Goal: Task Accomplishment & Management: Complete application form

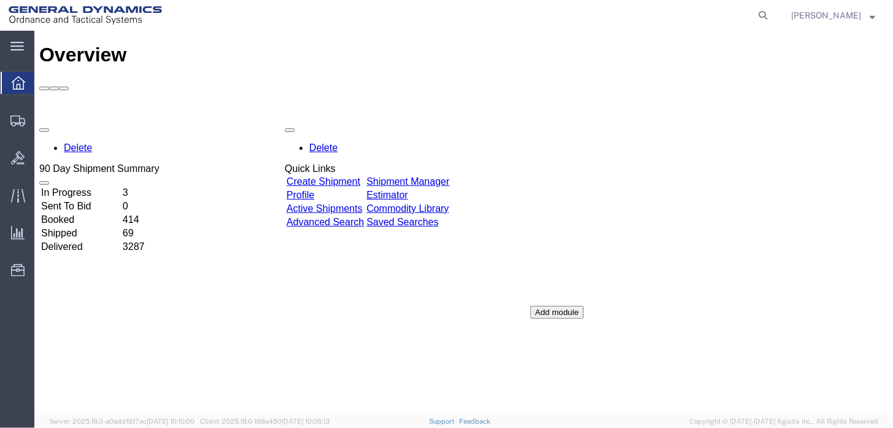
click at [18, 81] on icon at bounding box center [19, 83] width 14 height 14
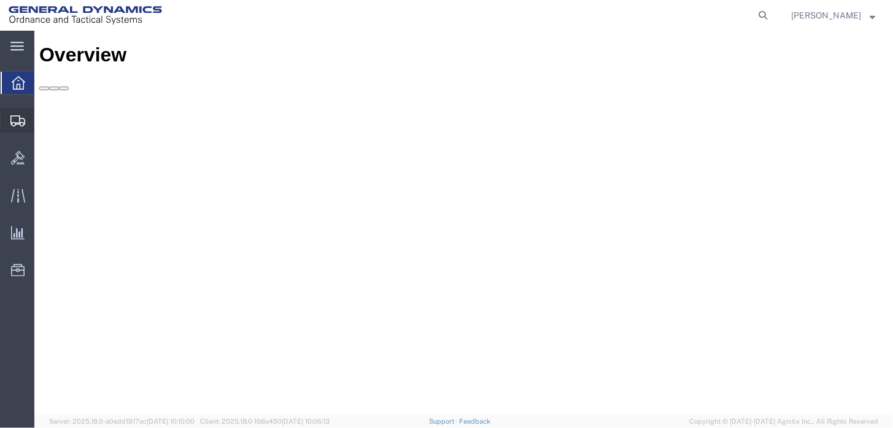
click at [17, 109] on div at bounding box center [18, 120] width 34 height 25
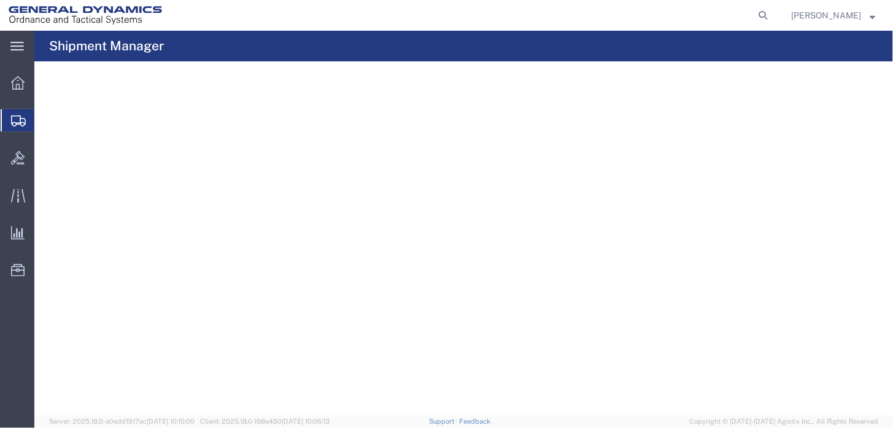
click at [0, 0] on span "Create Shipment" at bounding box center [0, 0] width 0 height 0
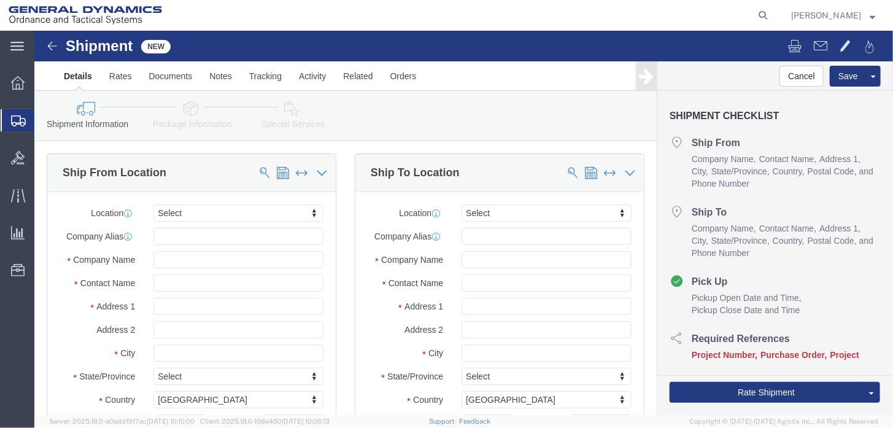
select select
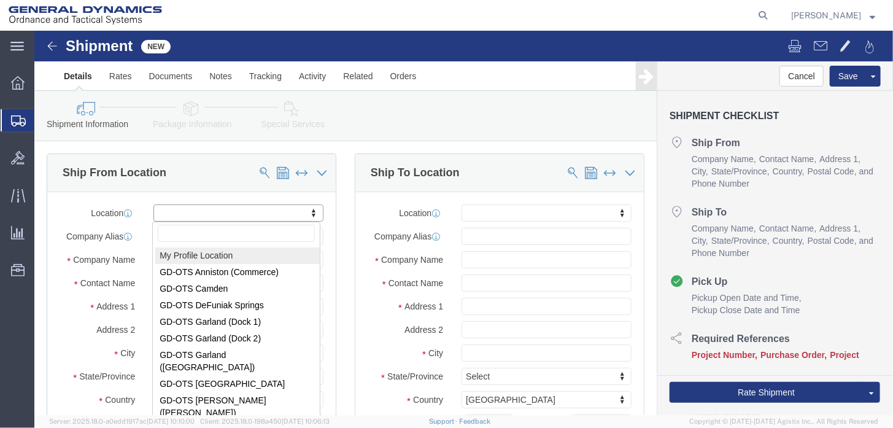
drag, startPoint x: 277, startPoint y: 182, endPoint x: 265, endPoint y: 186, distance: 13.4
select select "MYPROFILE"
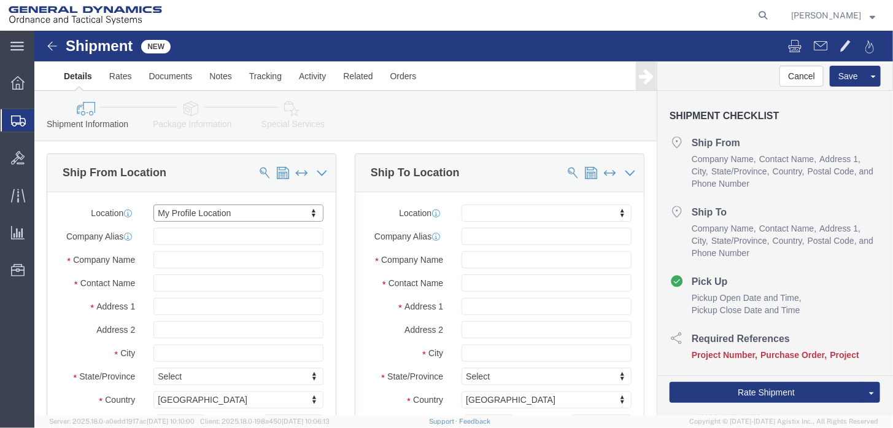
select select "AL"
click span
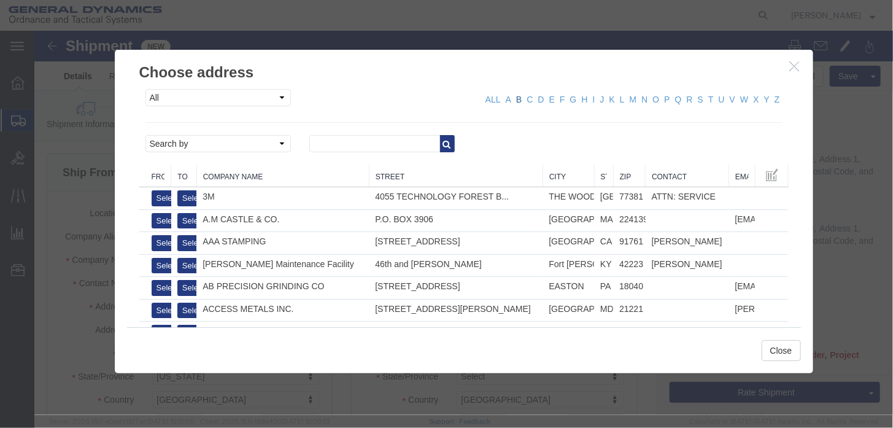
click link "B"
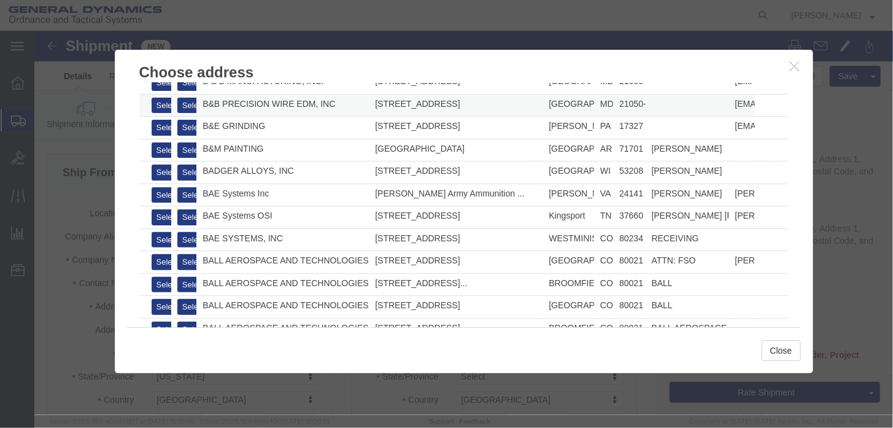
scroll to position [123, 0]
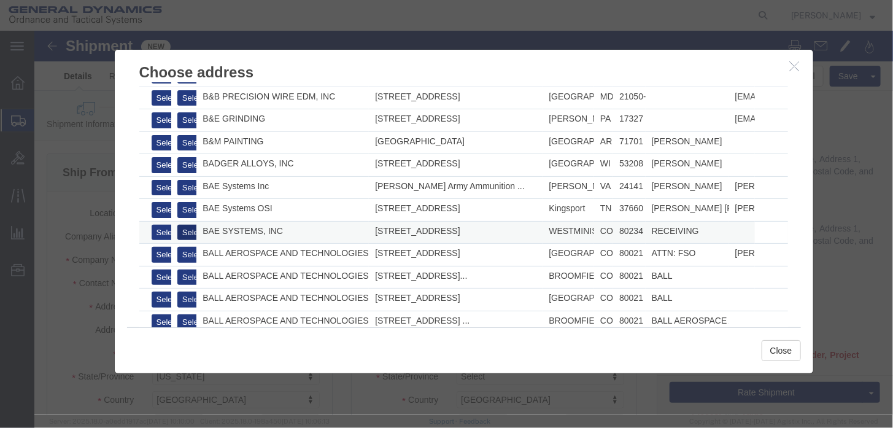
click button "Select"
select select "CO"
click button "Close"
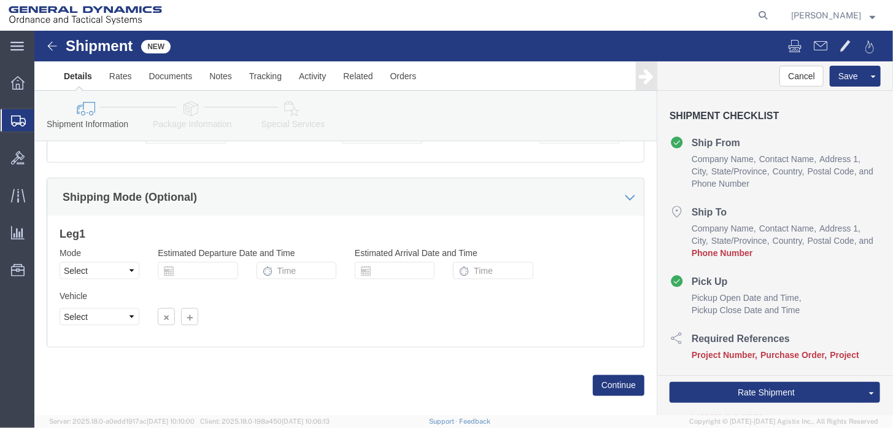
scroll to position [765, 0]
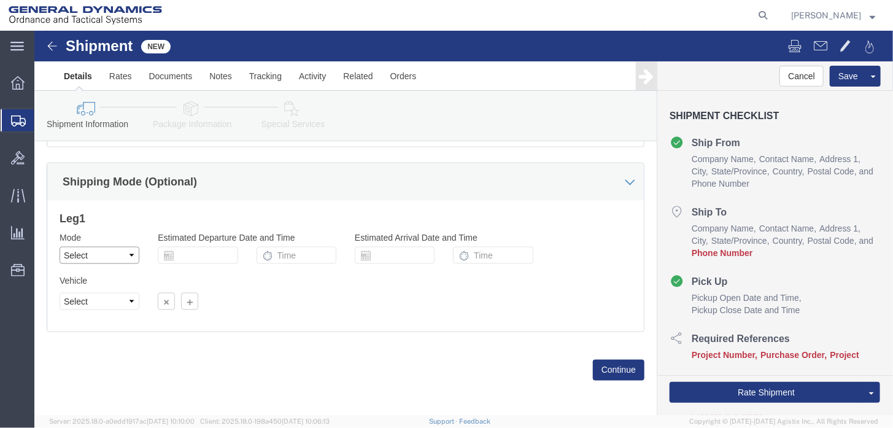
drag, startPoint x: 96, startPoint y: 222, endPoint x: 92, endPoint y: 231, distance: 9.3
click select "Select Air Less than Truckload Multi-Leg Ocean Freight Rail Small Parcel Truckl…"
select select "SMAL"
click select "Select Air Less than Truckload Multi-Leg Ocean Freight Rail Small Parcel Truckl…"
click div "Leg 1 Mode Select Air Less than Truckload Multi-Leg Ocean Freight Rail Small Pa…"
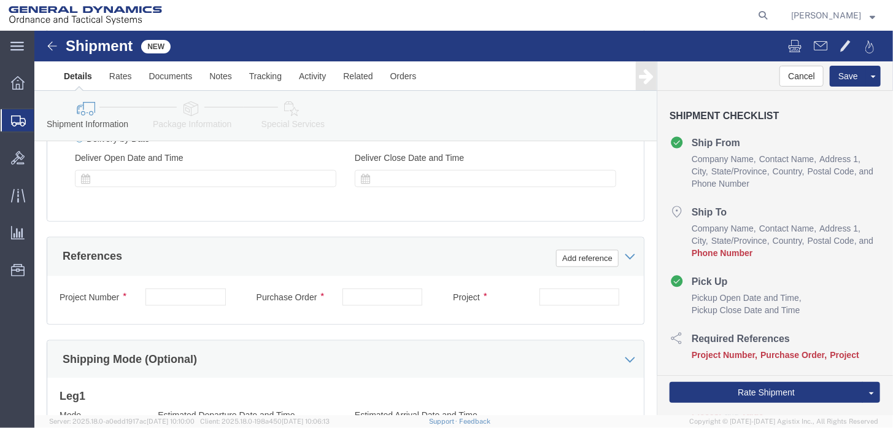
scroll to position [581, 0]
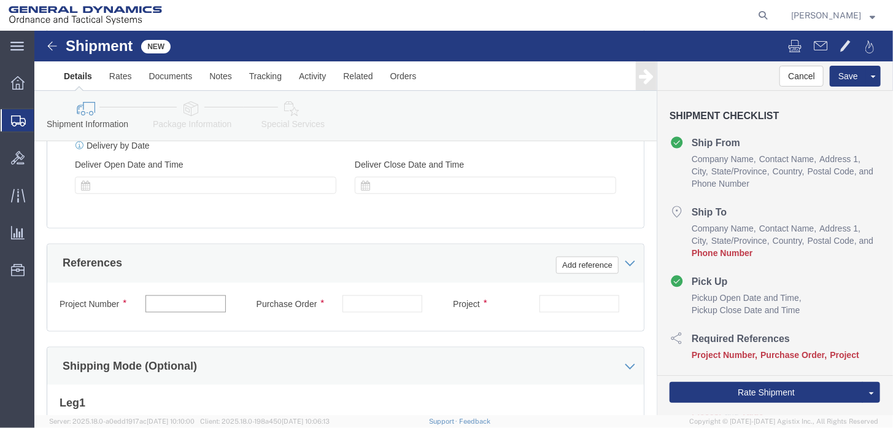
click input "text"
type input "45100013"
click input "text"
type input "24JMG0017"
click input "text"
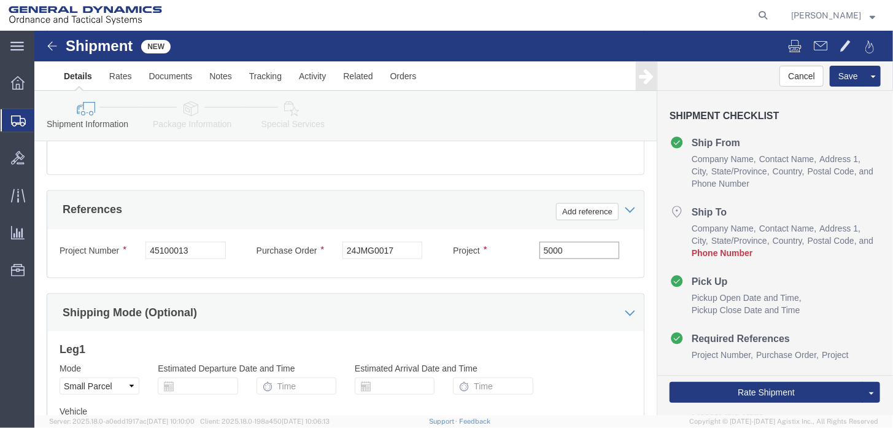
scroll to position [765, 0]
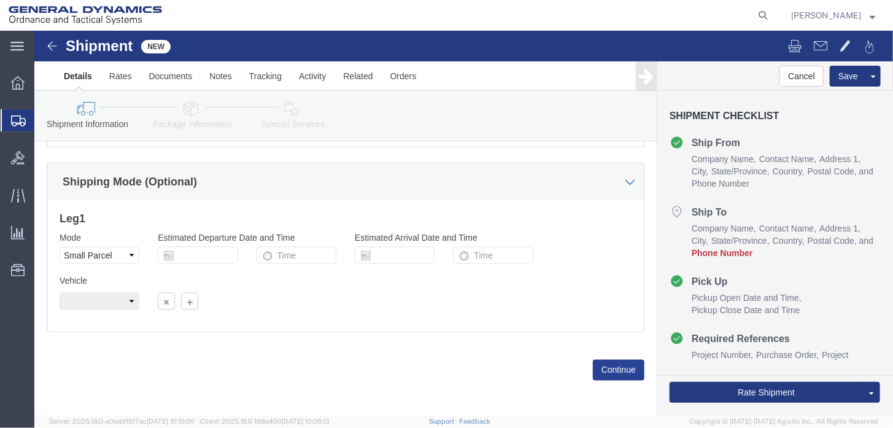
type input "5000"
drag, startPoint x: 568, startPoint y: 333, endPoint x: 551, endPoint y: 334, distance: 17.8
click button "Continue"
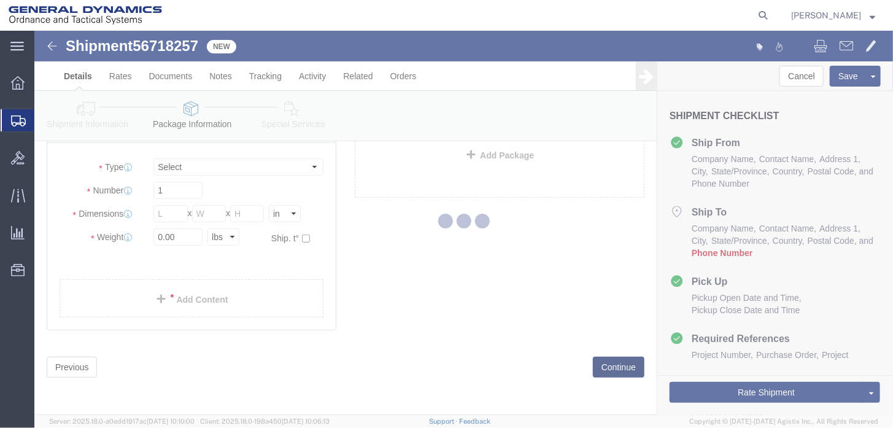
scroll to position [27, 0]
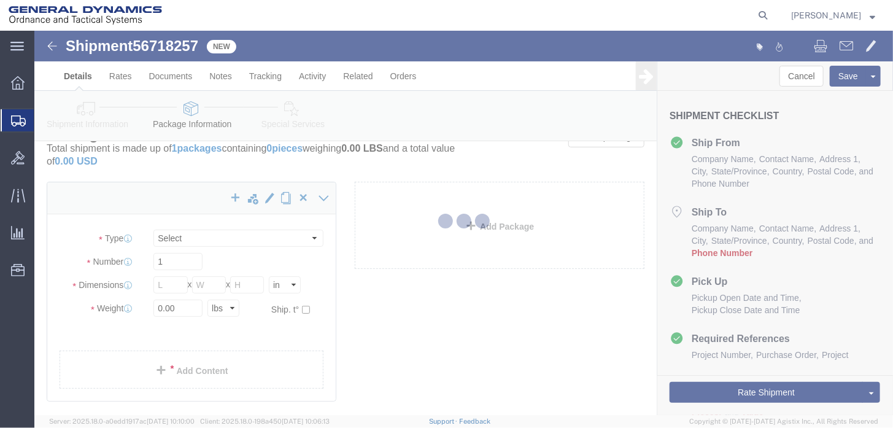
select select "YRPK"
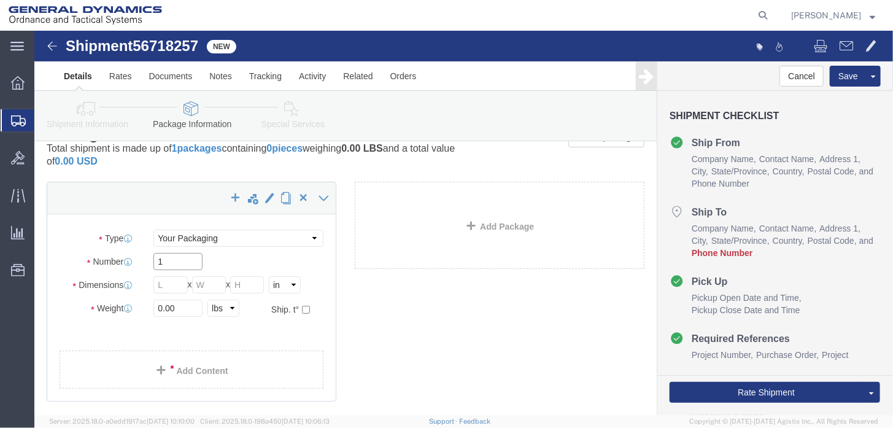
drag, startPoint x: 147, startPoint y: 228, endPoint x: 92, endPoint y: 241, distance: 56.7
click div "Number 1"
click div "Length x Width x Height Select cm ft in"
click input "text"
click input "2"
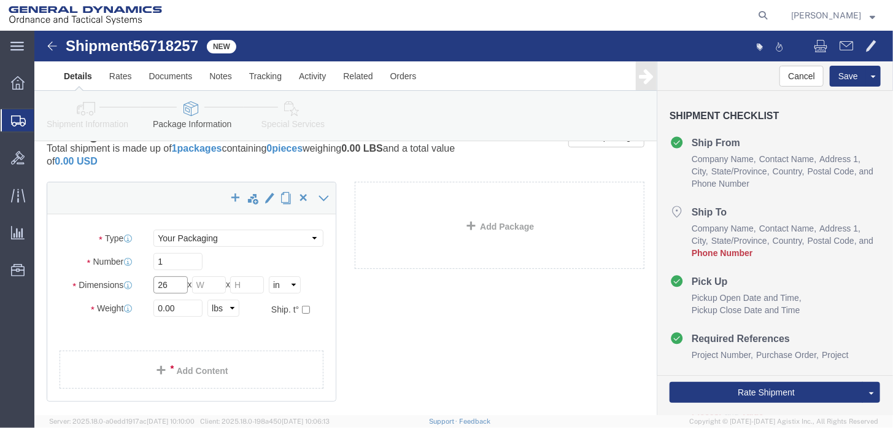
type input "26"
type input "9"
type input "15"
drag, startPoint x: 123, startPoint y: 277, endPoint x: 91, endPoint y: 277, distance: 32.5
click div "Weight 0.00 Select kgs lbs Ship. t°"
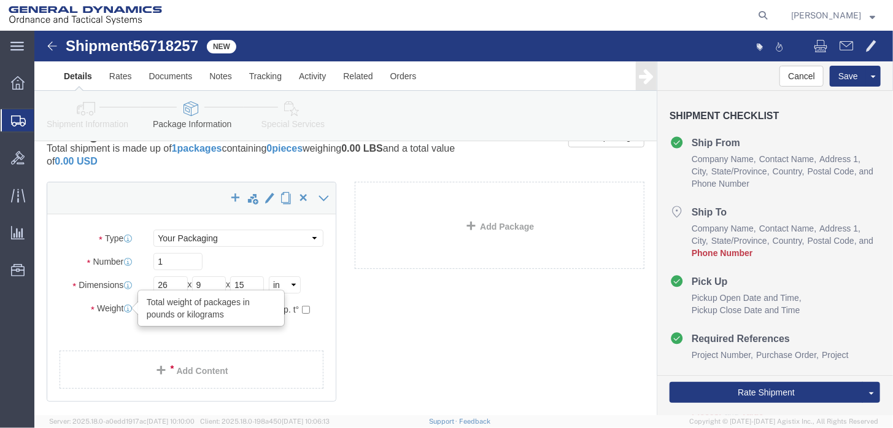
type input "30"
click div "x Package Type Select Envelope Large Box Medium Box PAK Rack Small Box Tube You…"
click link "Add Content"
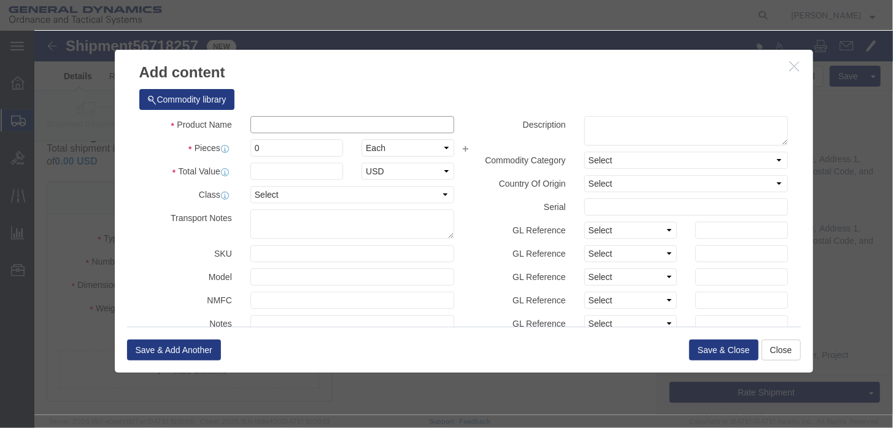
click input "text"
type input "framm tdd cover"
drag, startPoint x: 184, startPoint y: 109, endPoint x: 169, endPoint y: 107, distance: 14.8
click div "Product Name framm tdd cover Pieces 0 Select Bag Barrels 100Board Feet Bottle B…"
type input "250"
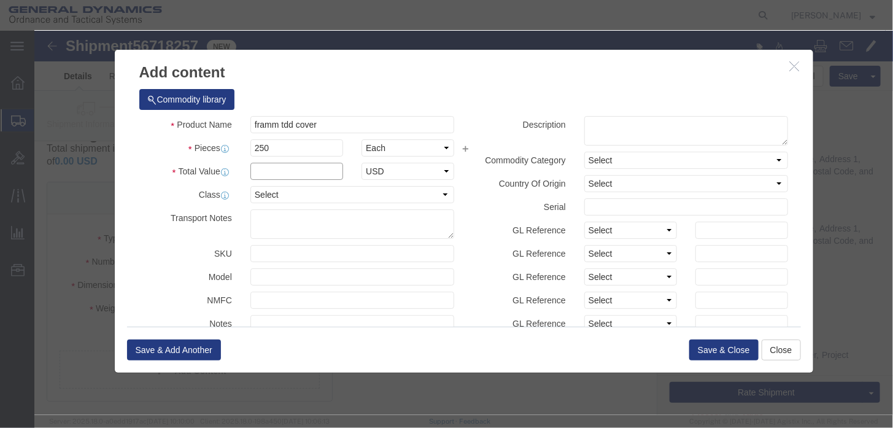
click input "text"
type input "1"
click select "Select 50 55 60 65 70 85 92.5 100 125 175 250 300 400"
drag, startPoint x: 248, startPoint y: 163, endPoint x: 254, endPoint y: 171, distance: 10.1
click select "Select 50 55 60 65 70 85 92.5 100 125 175 250 300 400"
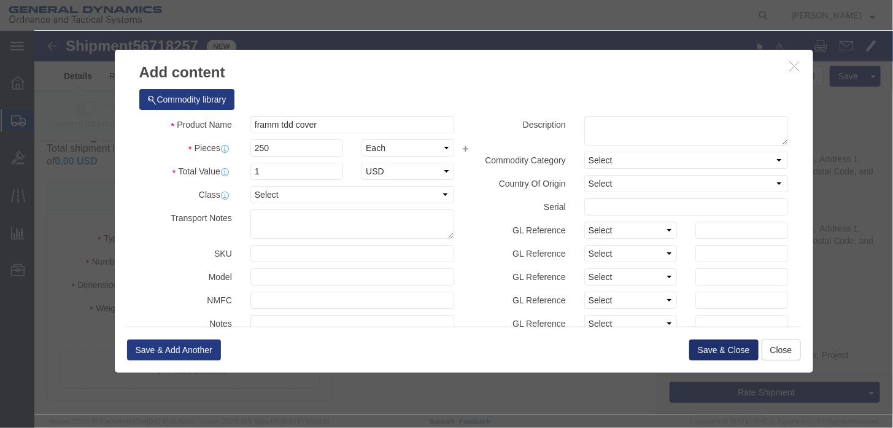
click button "Save & Close"
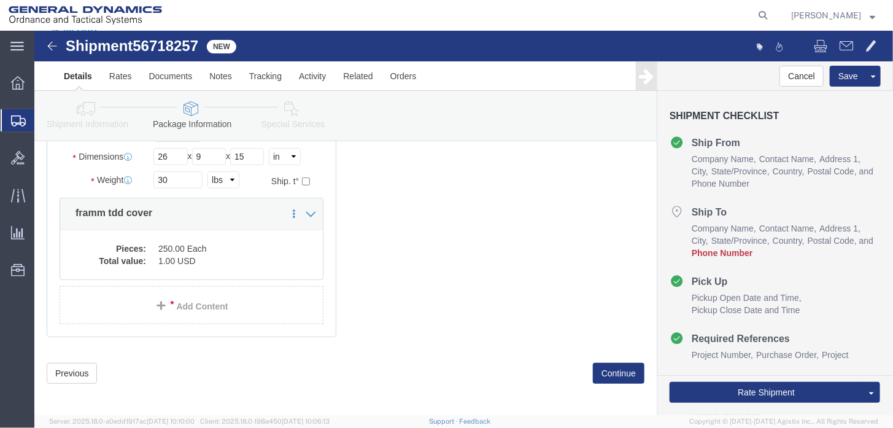
scroll to position [161, 0]
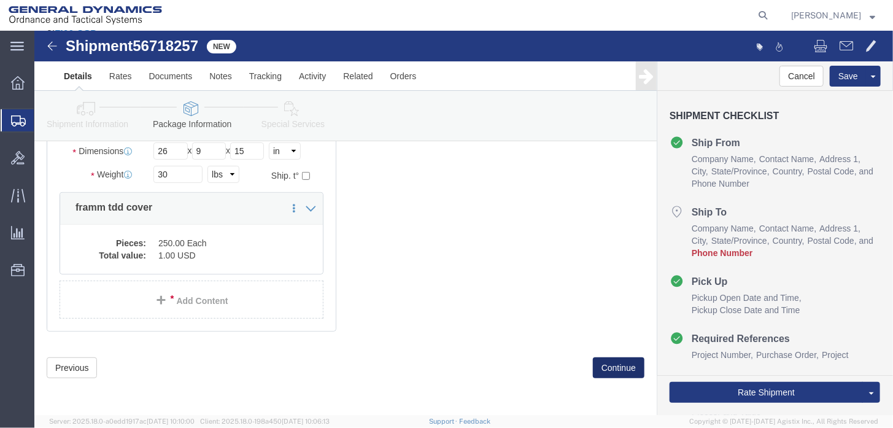
click button "Continue"
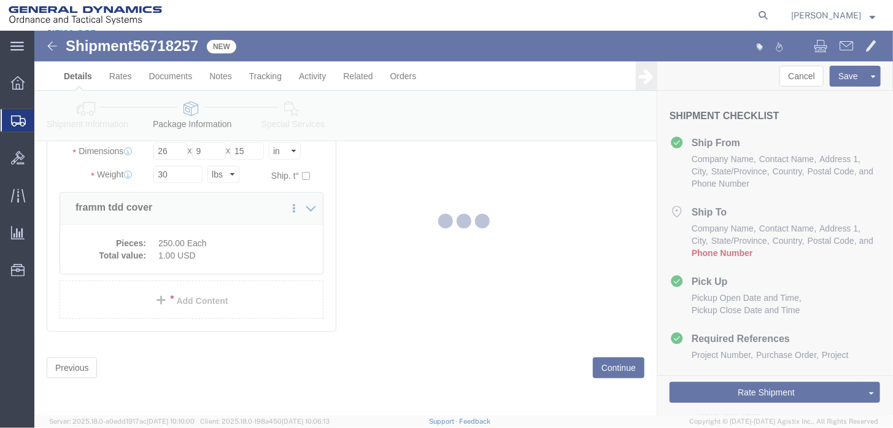
select select
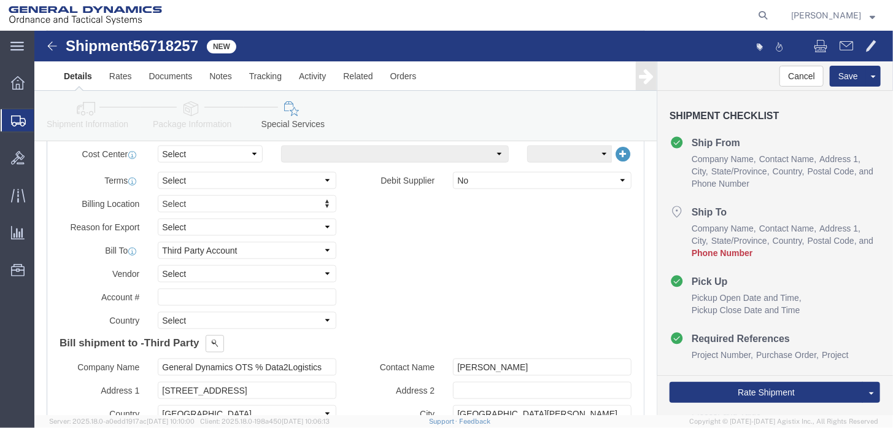
scroll to position [724, 0]
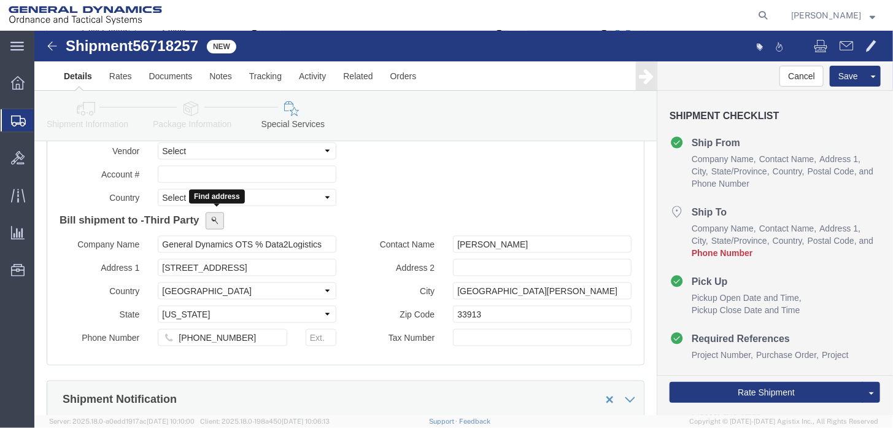
click span
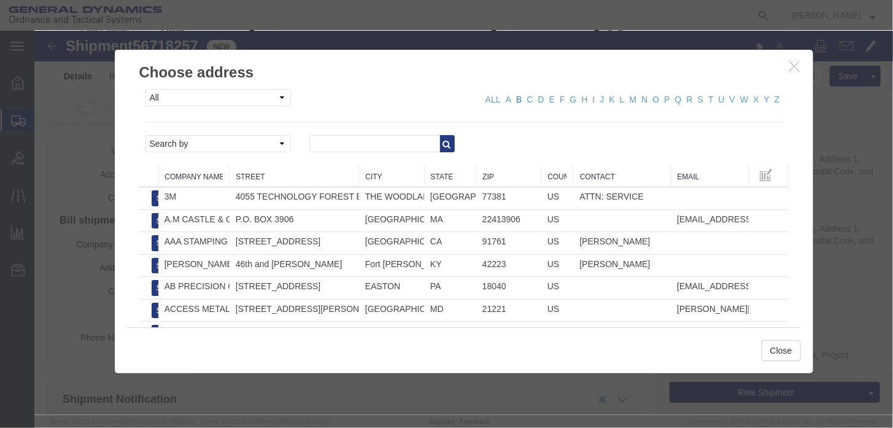
click link "B"
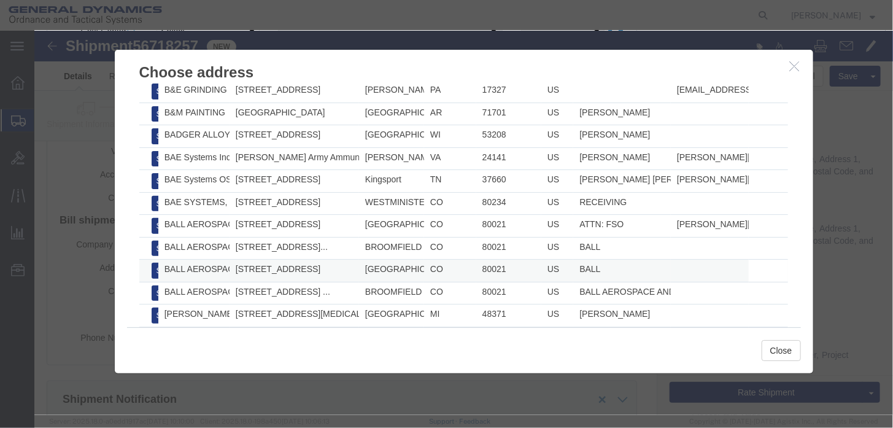
scroll to position [123, 0]
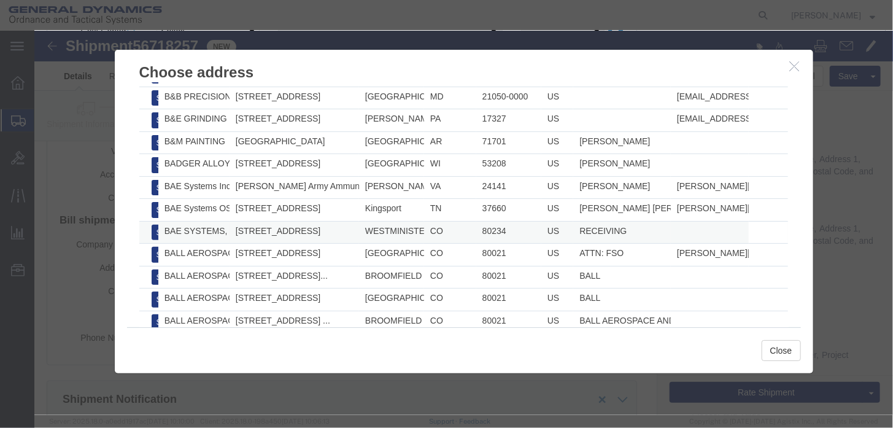
click td "[STREET_ADDRESS]"
click button "Select"
type input "BAE SYSTEMS, INC"
type input "[STREET_ADDRESS]"
type input "RECEIVING"
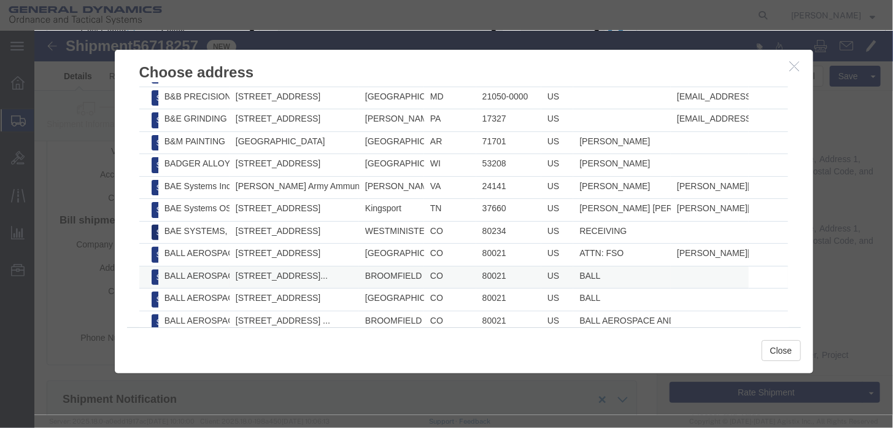
type input "STE #600"
type input "WESTMINISTER"
type input "80234"
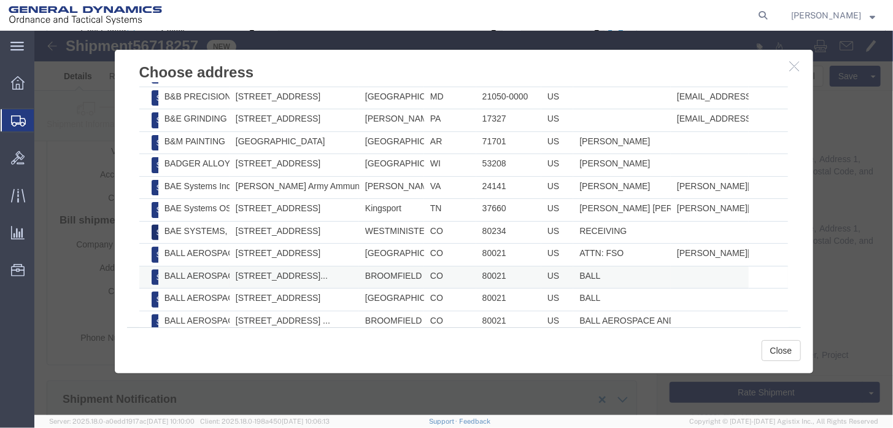
select select "CO"
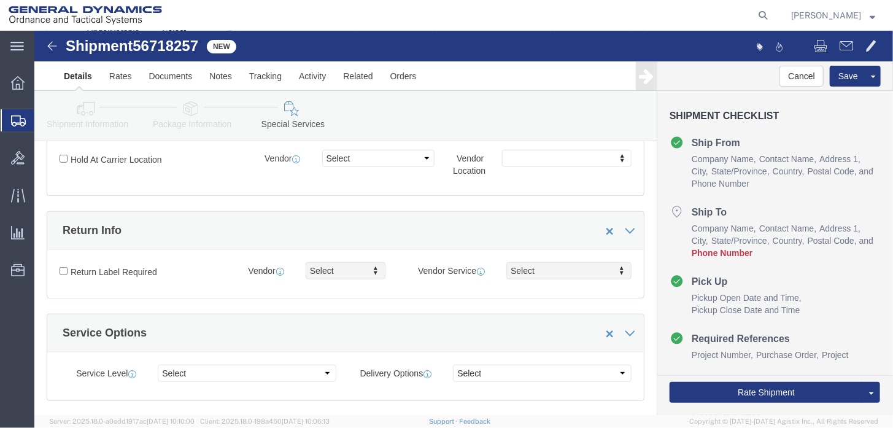
scroll to position [368, 0]
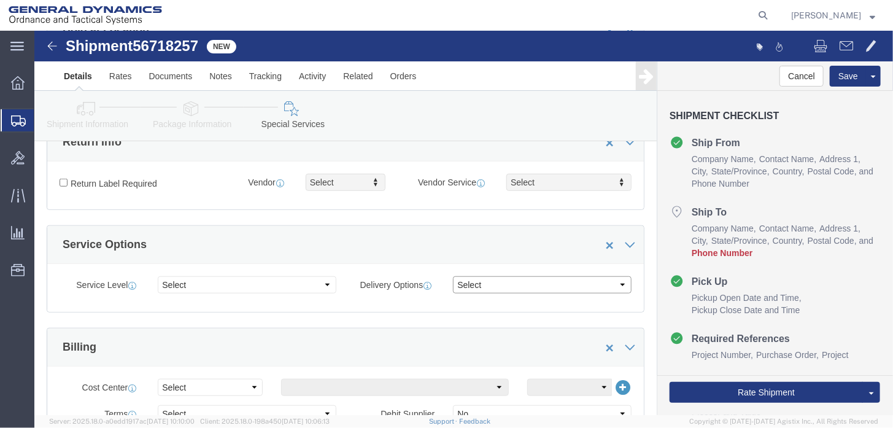
click select "Select ATA DTA DTD"
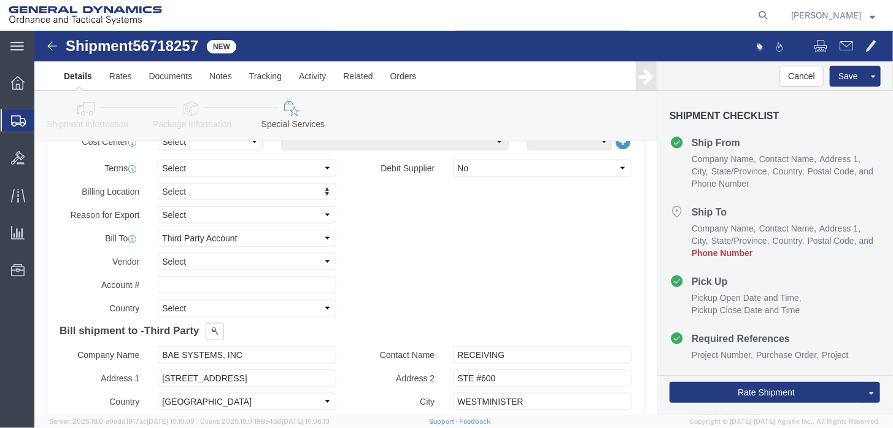
scroll to position [552, 0]
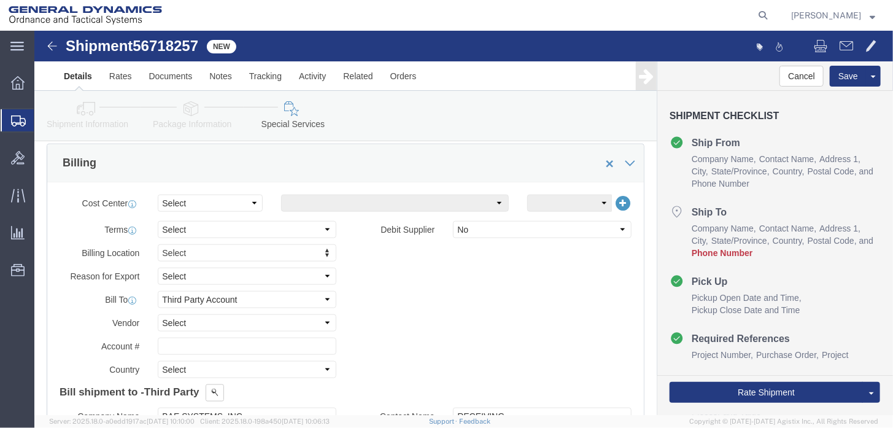
click div "Billing Location Select Select My Profile Location GD-OTS [GEOGRAPHIC_DATA] (Co…"
drag, startPoint x: 169, startPoint y: 307, endPoint x: 177, endPoint y: 307, distance: 8.0
click input "text"
type input "080201893"
click select "Select Yes No"
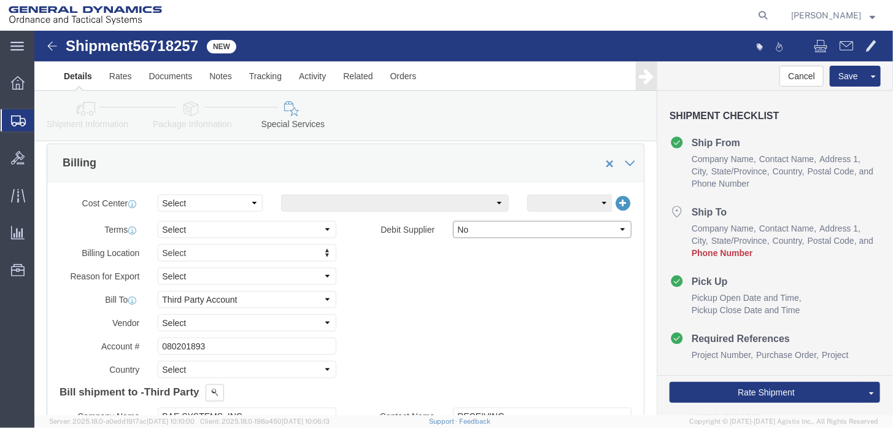
select select "true"
click select "Select Yes No"
click div "Billing Location Select Select My Profile Location GD-OTS [GEOGRAPHIC_DATA] (Co…"
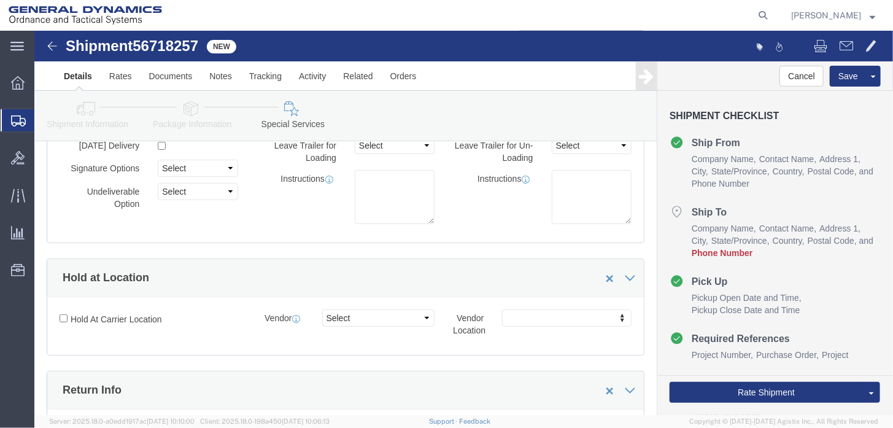
scroll to position [0, 0]
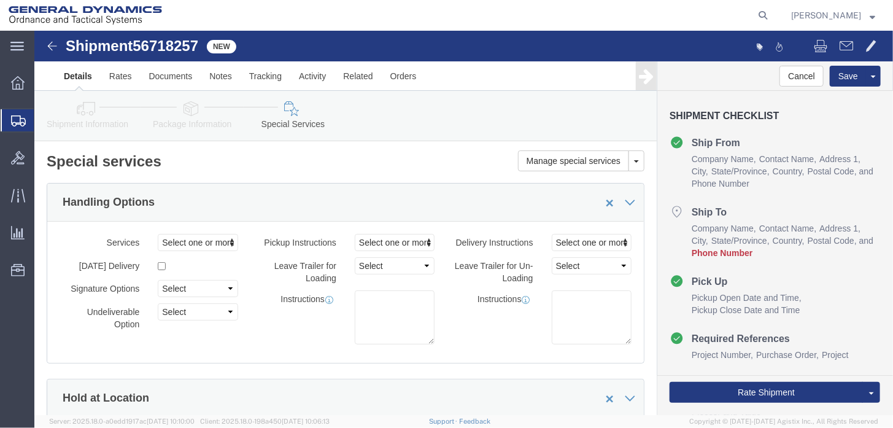
click span "Phone Number"
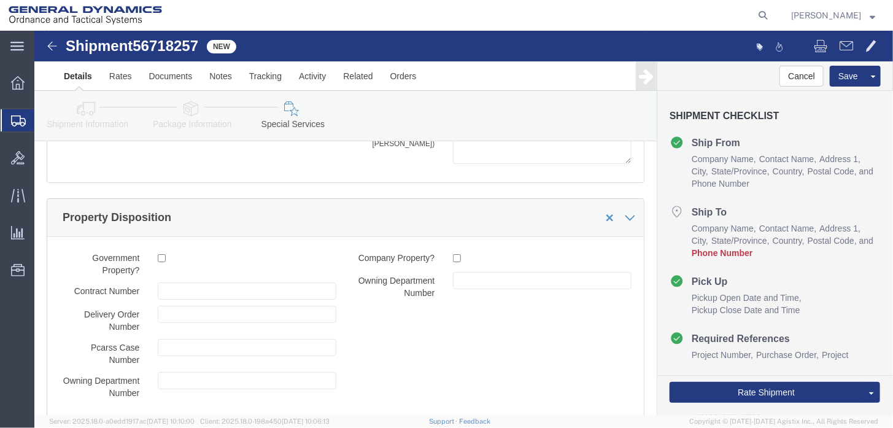
scroll to position [2075, 0]
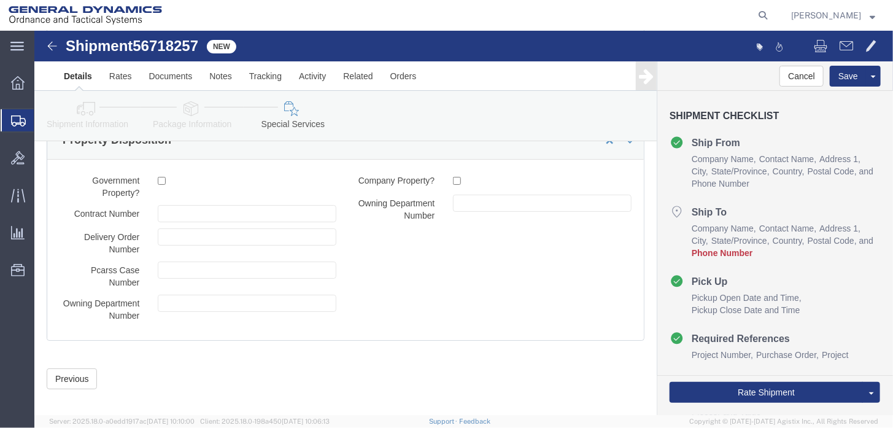
click div "Previous Continue"
click button "Previous"
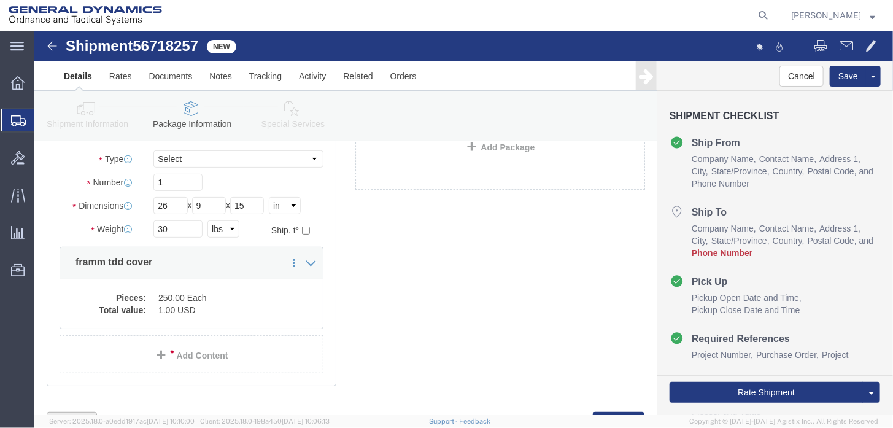
scroll to position [0, 0]
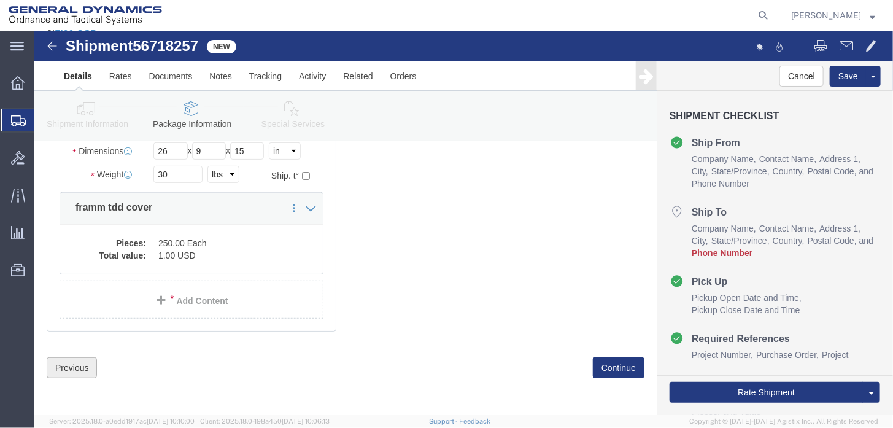
click button "Previous"
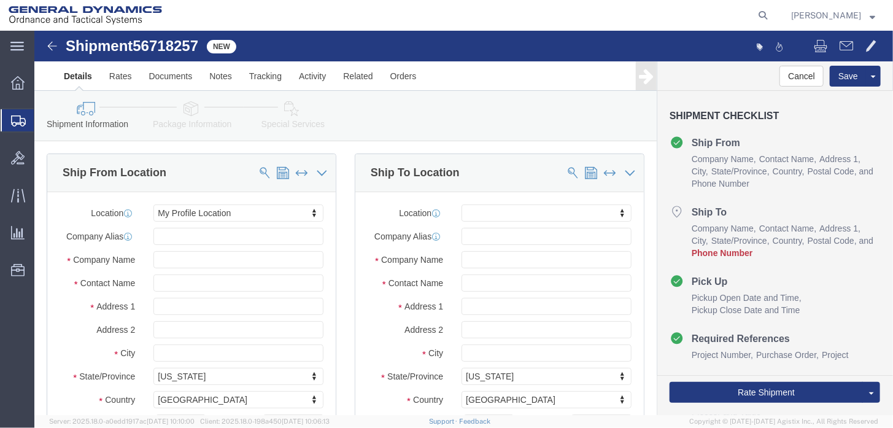
scroll to position [246, 0]
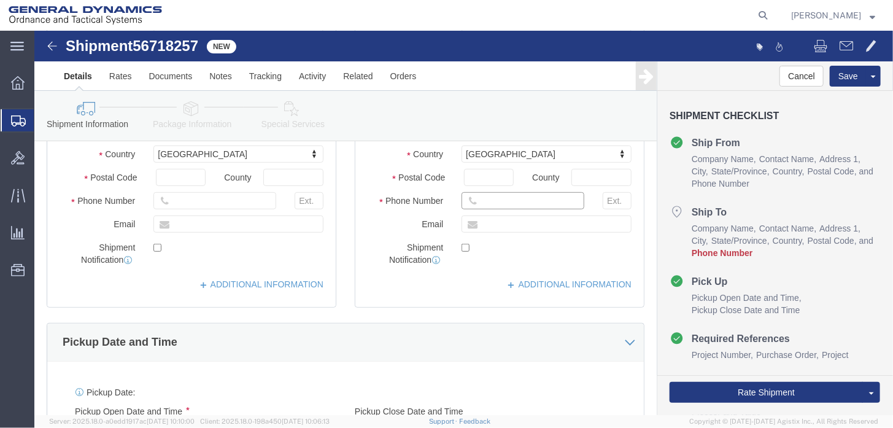
click input "text"
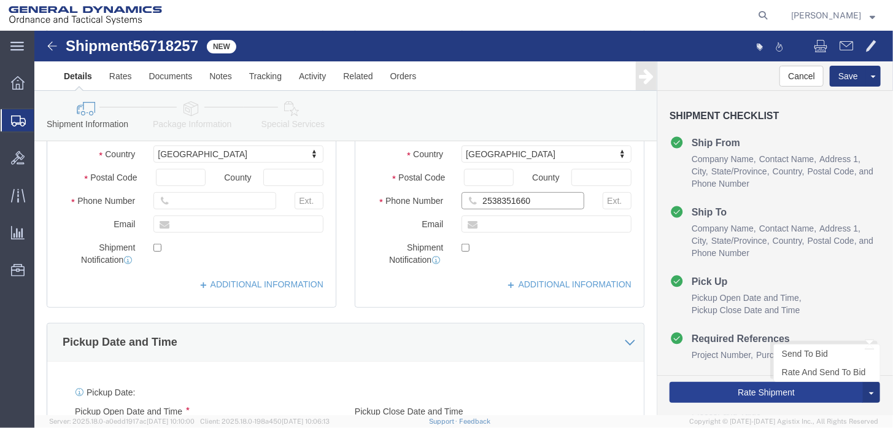
type input "2538351660"
click button "Rate Shipment"
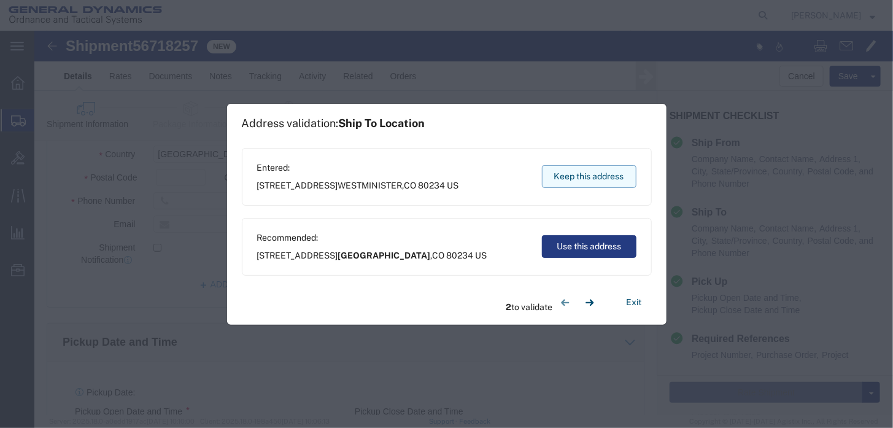
click at [581, 180] on button "Keep this address" at bounding box center [589, 176] width 95 height 23
drag, startPoint x: 568, startPoint y: 179, endPoint x: 534, endPoint y: 147, distance: 46.5
click at [568, 178] on button "Keep this address" at bounding box center [589, 176] width 95 height 23
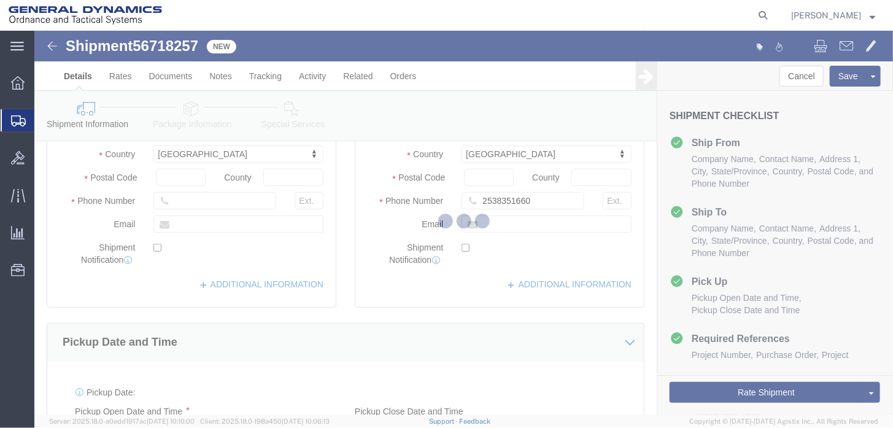
select select
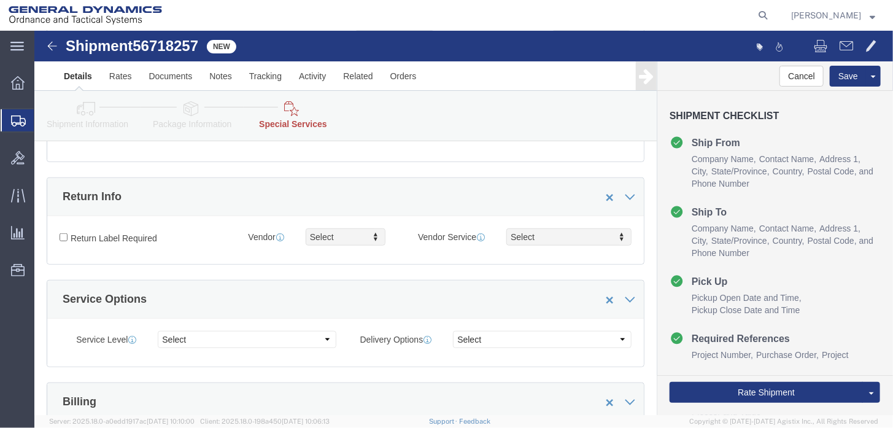
scroll to position [368, 0]
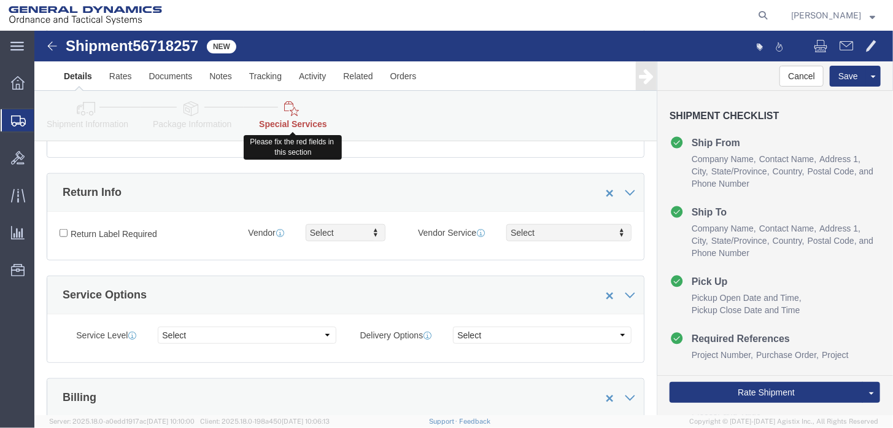
click link "Special Services"
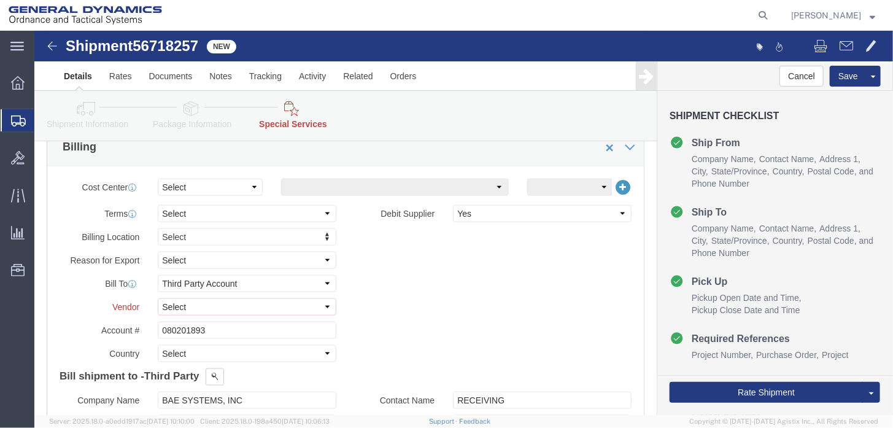
scroll to position [614, 0]
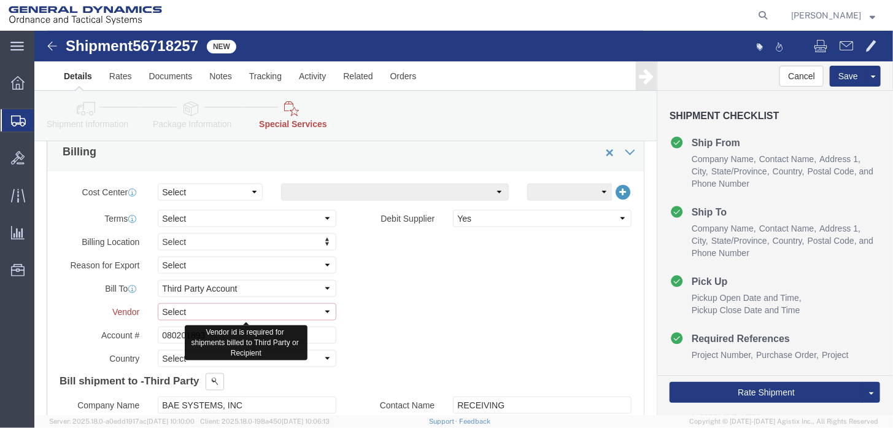
click select "Select DHL FedEx Express UPS"
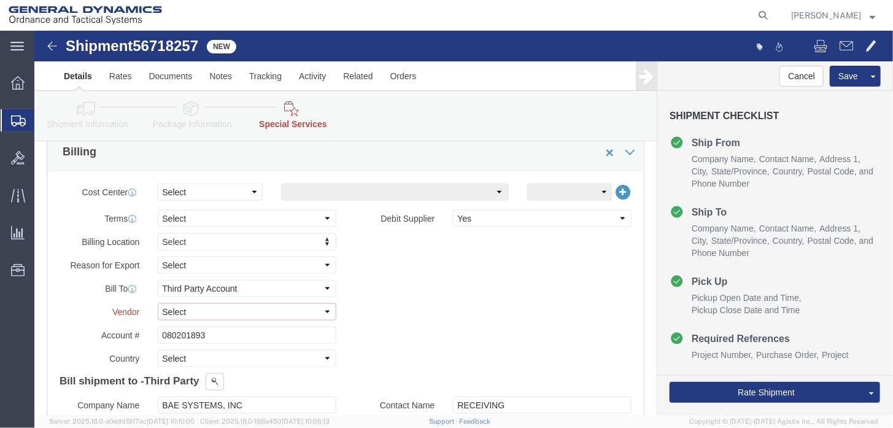
select select "FedEx Express"
click select "Select DHL FedEx Express UPS"
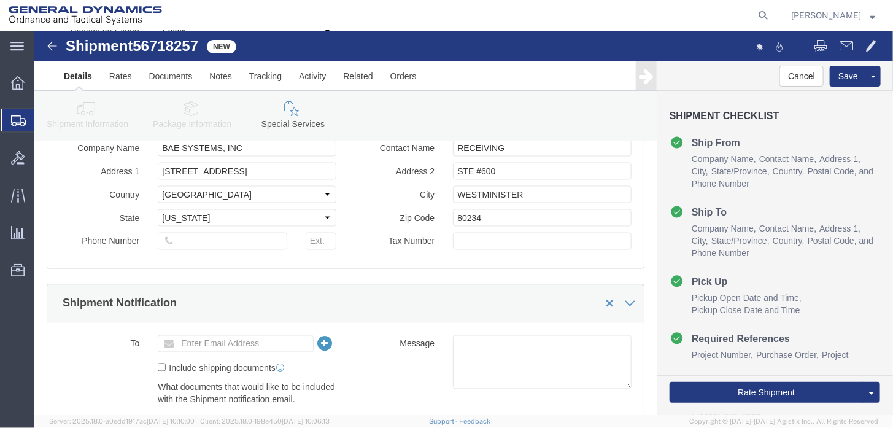
scroll to position [859, 0]
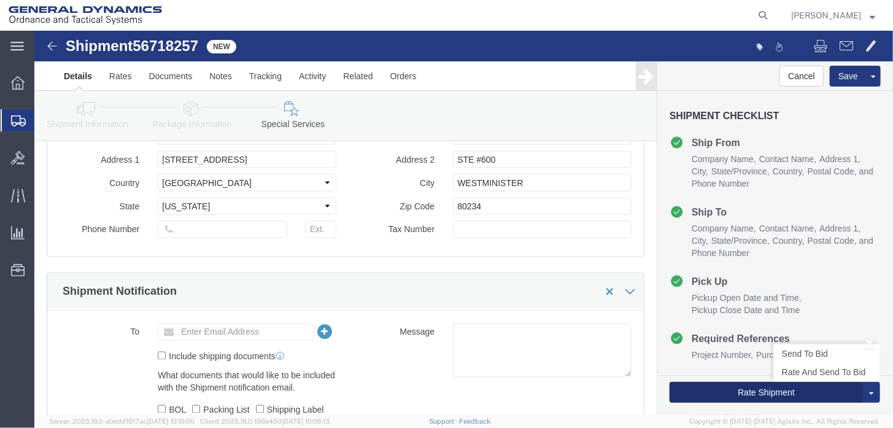
click button "Rate Shipment"
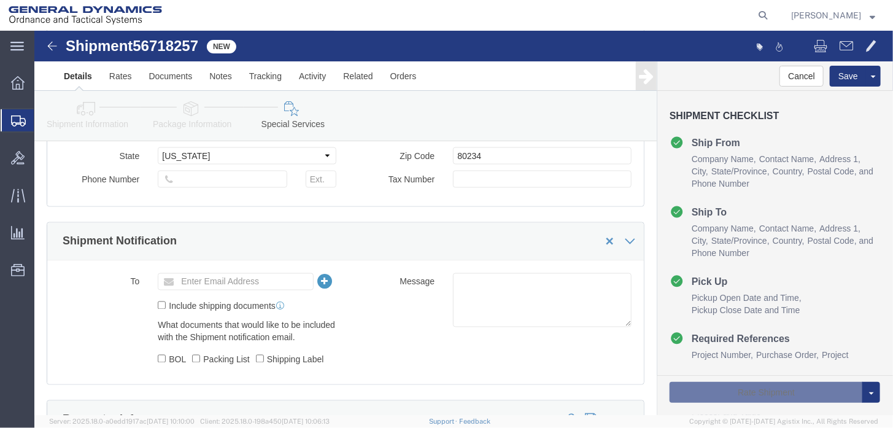
scroll to position [809, 0]
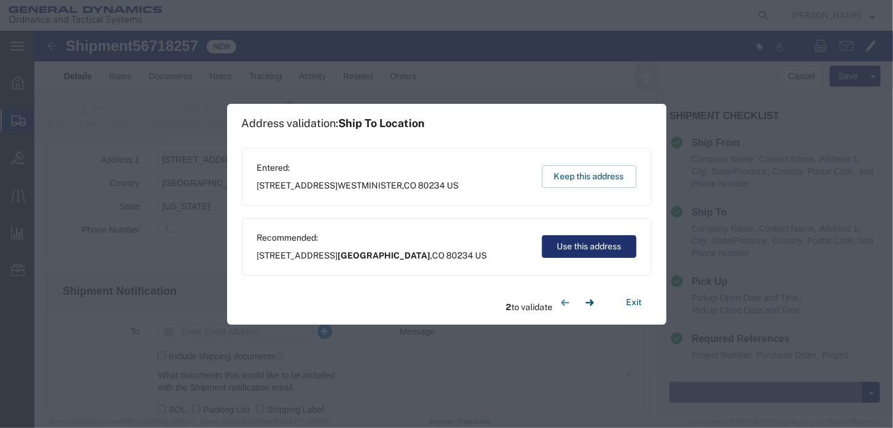
click at [581, 248] on button "Use this address" at bounding box center [589, 246] width 95 height 23
click at [581, 247] on button "Use this address" at bounding box center [589, 246] width 95 height 23
type input "[GEOGRAPHIC_DATA]"
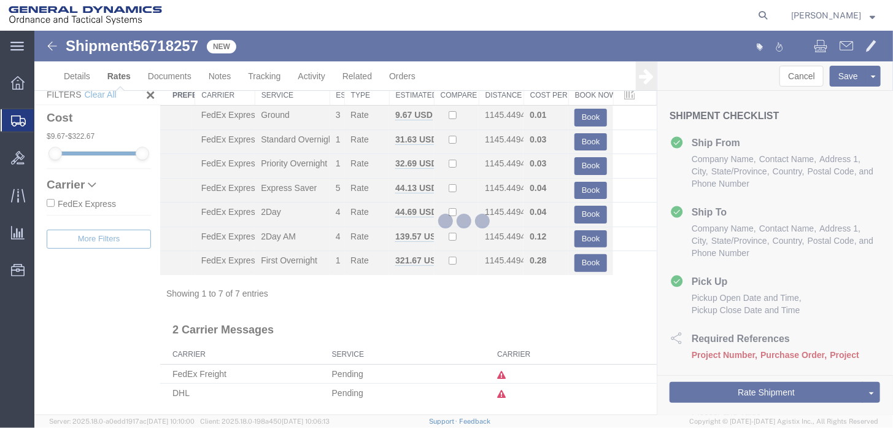
scroll to position [30, 0]
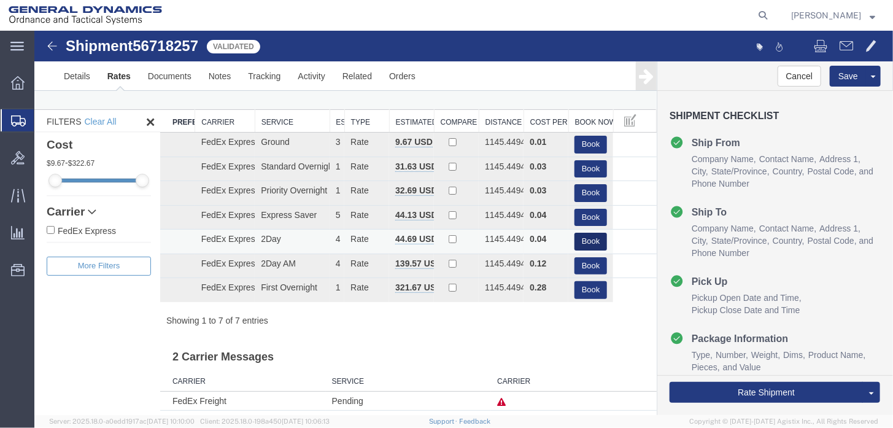
click at [584, 244] on button "Book" at bounding box center [590, 241] width 33 height 18
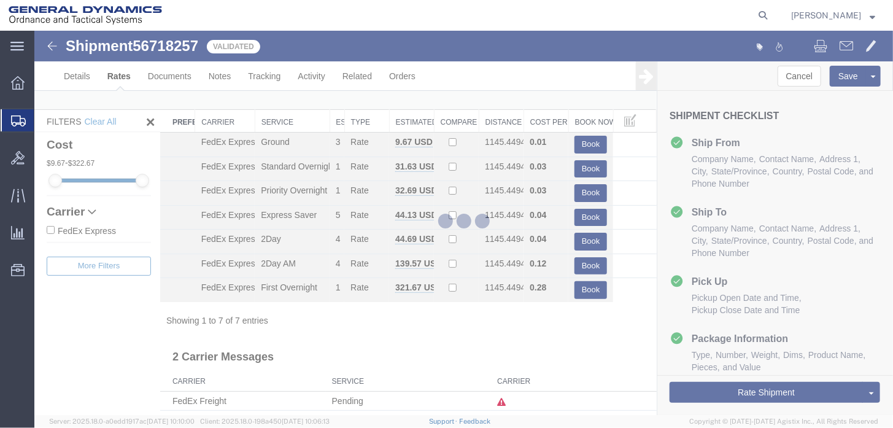
scroll to position [0, 0]
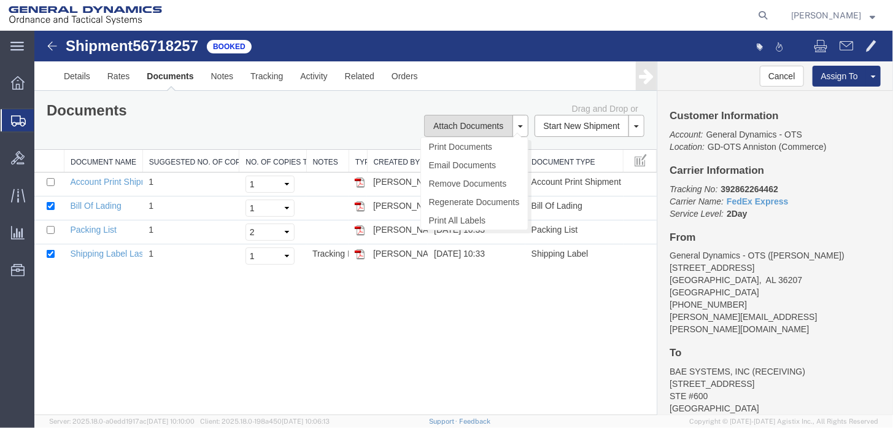
click at [473, 122] on button "Attach Documents" at bounding box center [468, 125] width 88 height 22
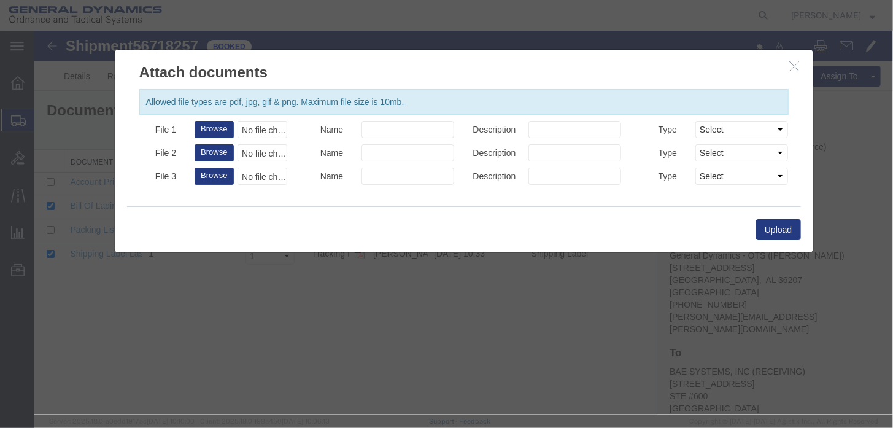
click at [471, 144] on label "Description" at bounding box center [491, 151] width 56 height 15
click at [528, 144] on input "Description" at bounding box center [574, 152] width 93 height 17
click at [795, 64] on icon "button" at bounding box center [794, 65] width 10 height 10
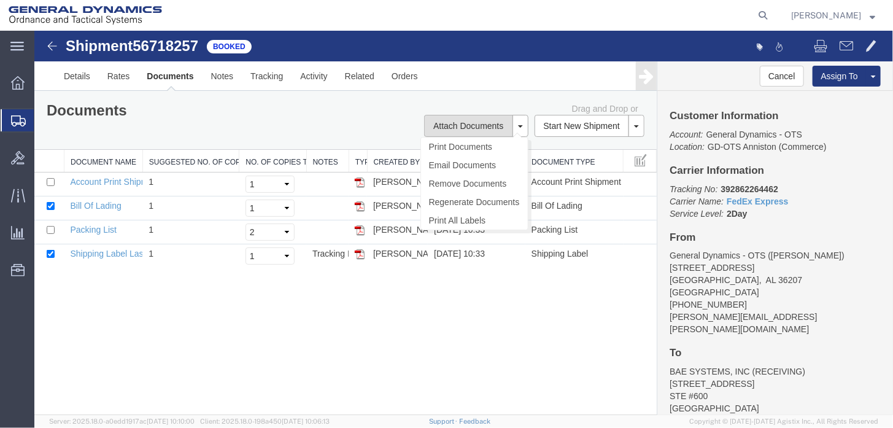
click at [494, 124] on button "Attach Documents" at bounding box center [468, 125] width 88 height 22
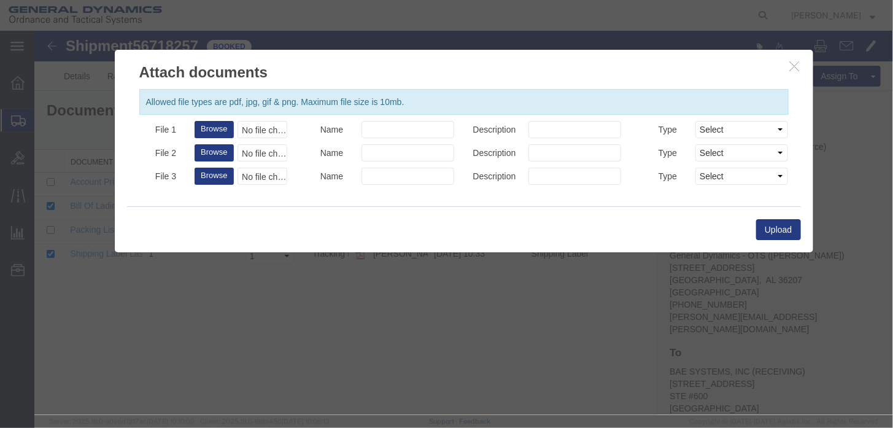
click at [800, 65] on button "button" at bounding box center [795, 65] width 15 height 15
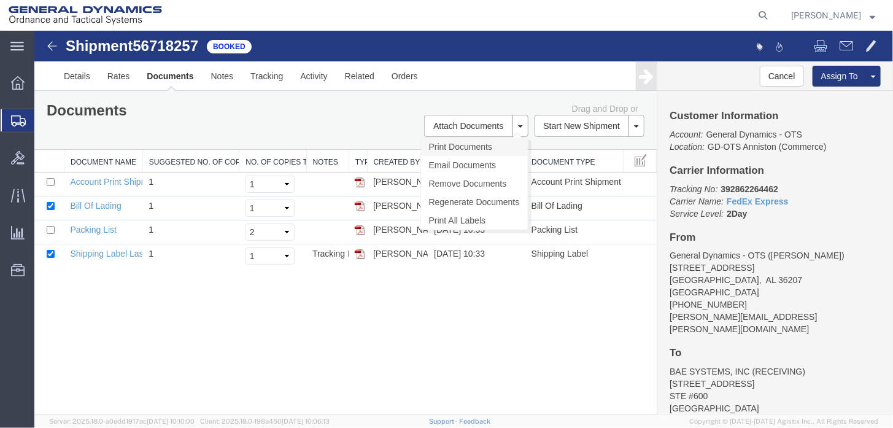
click at [465, 149] on link "Print Documents" at bounding box center [473, 146] width 107 height 18
